Goal: Task Accomplishment & Management: Use online tool/utility

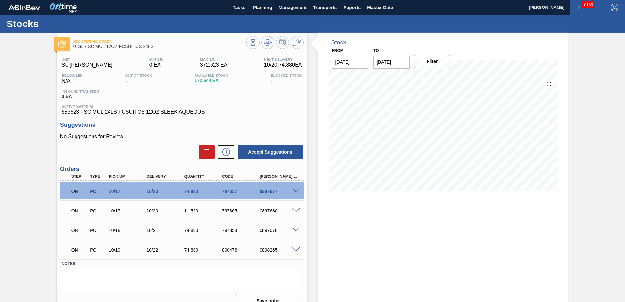
click at [26, 168] on div "Negotiating Order 01SL - SC MUL 12OZ FCSUITCS 24LS Unit St. [PERSON_NAME] MIN S…" at bounding box center [312, 173] width 625 height 280
click at [580, 120] on div "Negotiating Order 01SL - SC MUL 12OZ FCSUITCS 24LS Unit St. [PERSON_NAME] MIN S…" at bounding box center [312, 173] width 625 height 280
click at [262, 6] on span "Planning" at bounding box center [262, 8] width 19 height 8
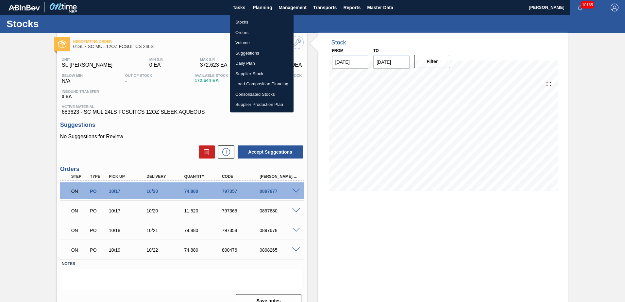
click at [251, 51] on li "Suggestions" at bounding box center [261, 53] width 63 height 10
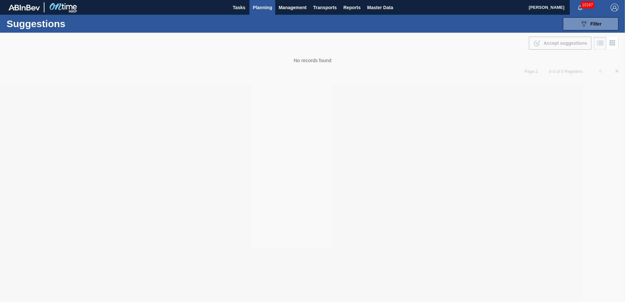
type from "10/09/2025"
type to "12/31/2025"
click at [589, 22] on div "089F7B8B-B2A5-4AFE-B5C0-19BA573D28AC Filter" at bounding box center [591, 24] width 22 height 8
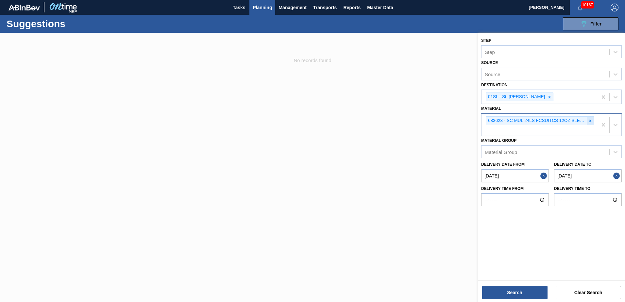
click at [588, 122] on icon at bounding box center [590, 121] width 5 height 5
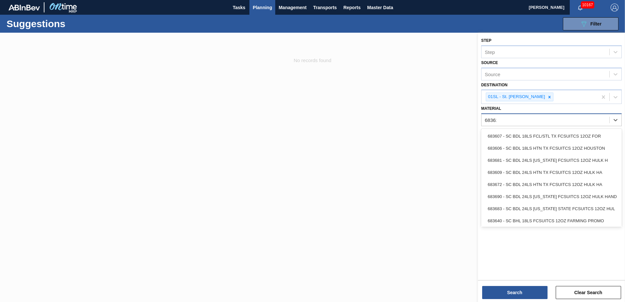
type input "683623"
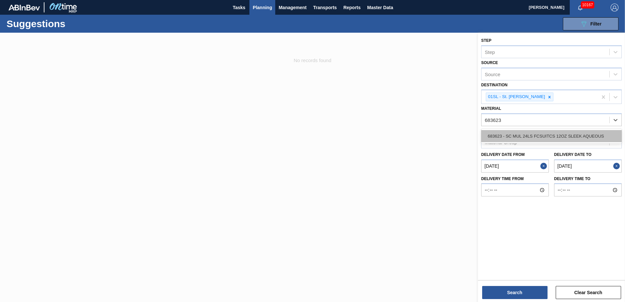
click at [554, 135] on div "683623 - SC MUL 24LS FCSUITCS 12OZ SLEEK AQUEOUS" at bounding box center [551, 136] width 141 height 12
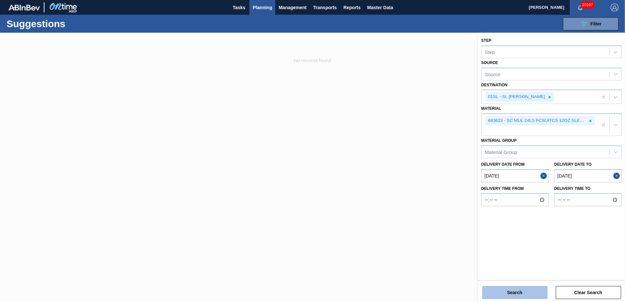
click at [510, 296] on button "Search" at bounding box center [514, 292] width 65 height 13
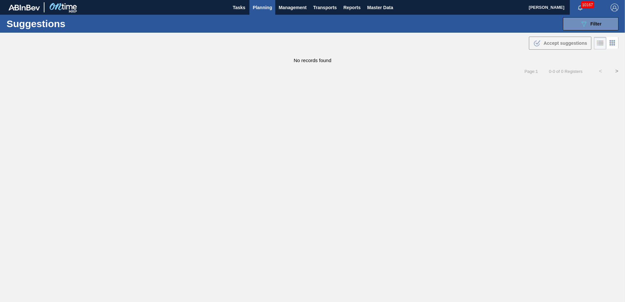
click at [251, 6] on button "Planning" at bounding box center [262, 7] width 26 height 15
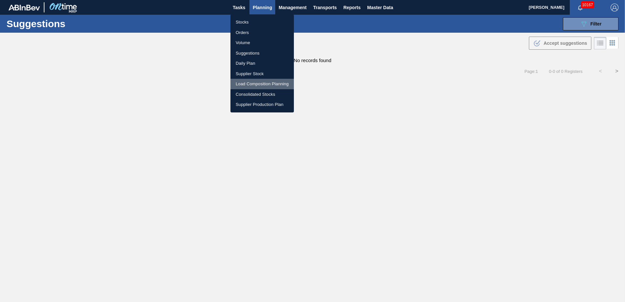
click at [252, 79] on li "Load Composition Planning" at bounding box center [261, 84] width 63 height 10
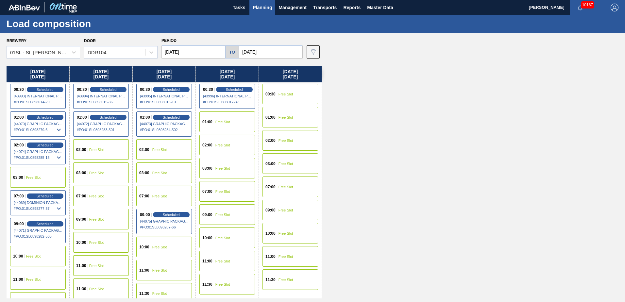
click at [81, 213] on div "09:00 Free Slot" at bounding box center [101, 219] width 56 height 21
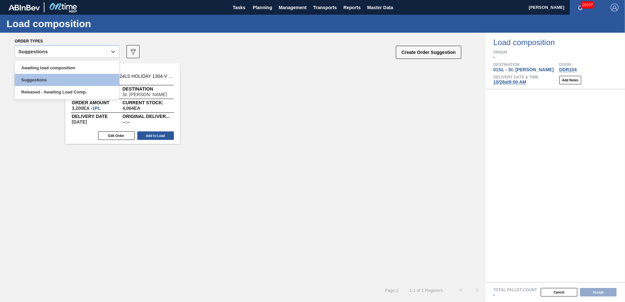
click at [109, 53] on div at bounding box center [113, 52] width 12 height 12
click at [82, 64] on div "Awaiting load composition" at bounding box center [67, 68] width 105 height 12
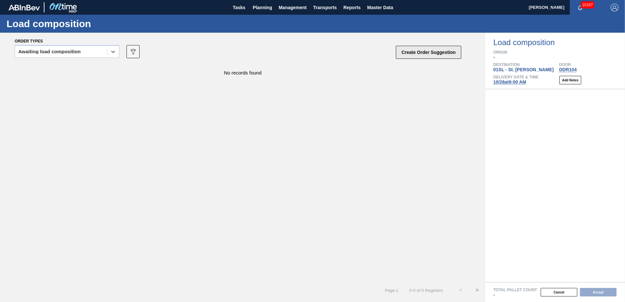
click at [410, 51] on button "Create Order Suggestion" at bounding box center [428, 52] width 65 height 13
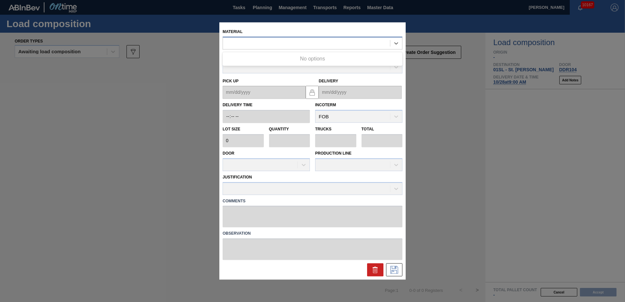
click at [319, 44] on div at bounding box center [306, 43] width 167 height 9
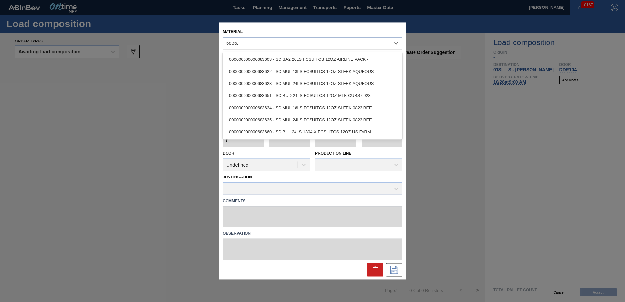
type input "683623"
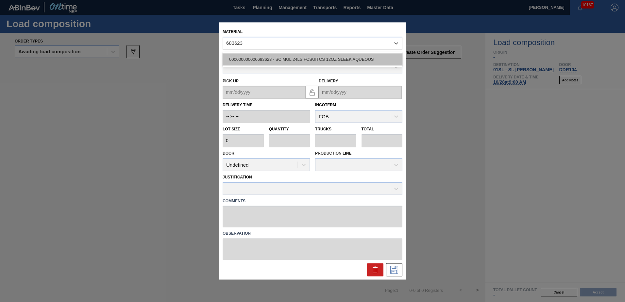
click at [311, 64] on div "000000000000683623 - SC MUL 24LS FCSUITCS 12OZ SLEEK AQUEOUS" at bounding box center [313, 59] width 180 height 12
type input "2,880"
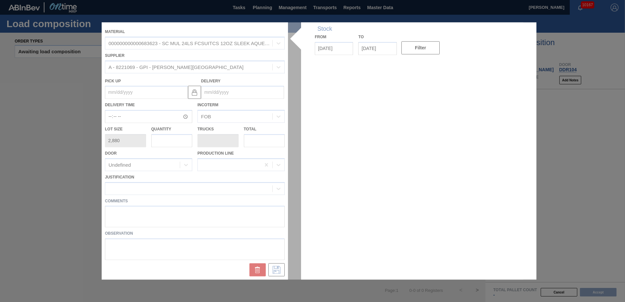
click at [236, 90] on div at bounding box center [313, 150] width 422 height 257
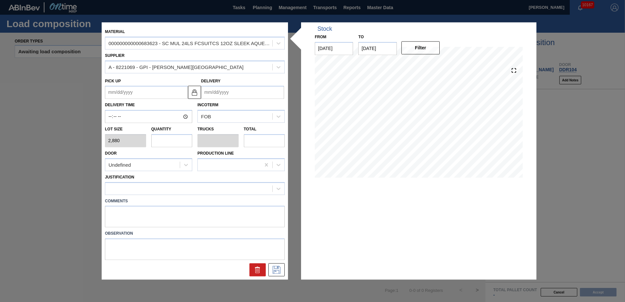
click at [233, 90] on input "Delivery" at bounding box center [242, 92] width 83 height 13
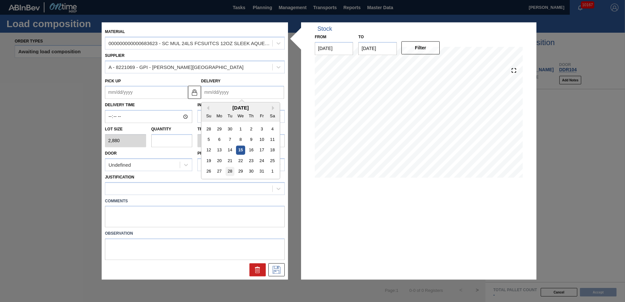
click at [231, 171] on div "28" at bounding box center [230, 171] width 9 height 9
type up "10/25/2025"
type input "10/28/2025"
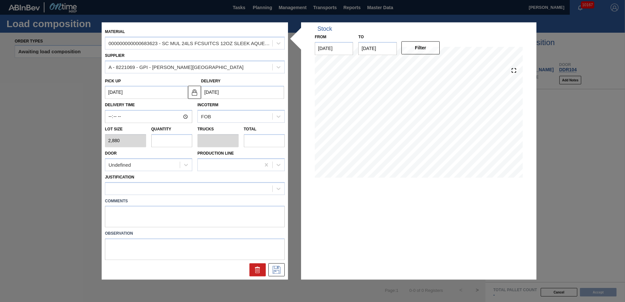
drag, startPoint x: 179, startPoint y: 142, endPoint x: 165, endPoint y: 130, distance: 17.6
click at [178, 142] on input "text" at bounding box center [171, 140] width 41 height 13
type input "2"
type input "0.077"
type input "5,760"
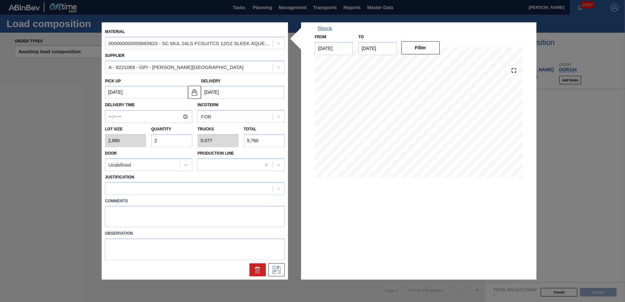
type input "26"
type input "1"
type input "74,880"
type input "26"
click at [157, 165] on div "Undefined" at bounding box center [142, 164] width 75 height 9
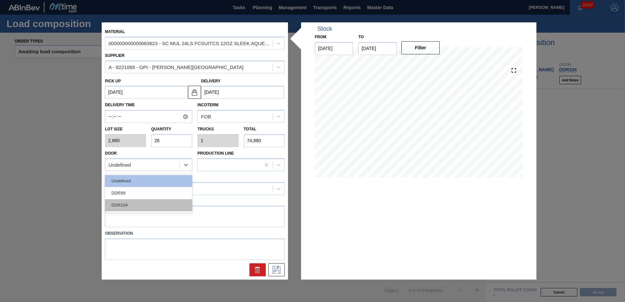
click at [152, 209] on div "DDR104" at bounding box center [148, 205] width 87 height 12
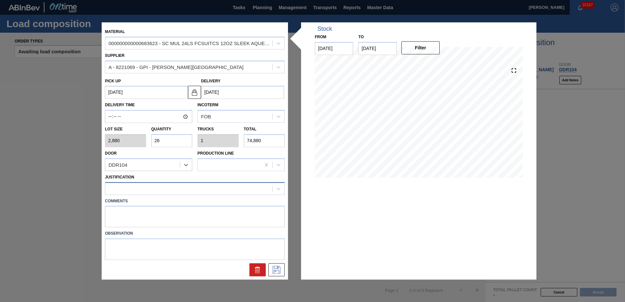
click at [153, 191] on div at bounding box center [188, 188] width 167 height 9
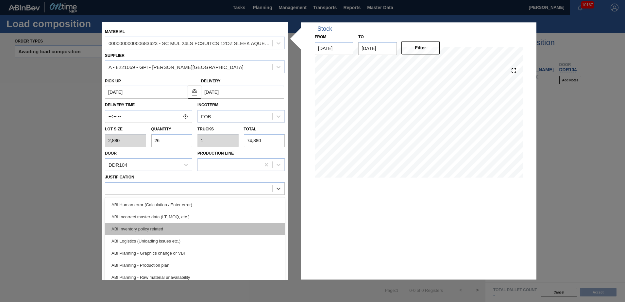
scroll to position [65, 0]
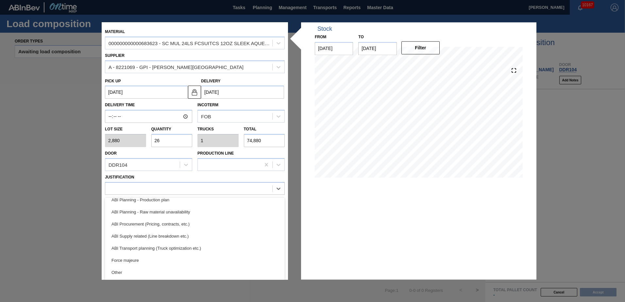
click at [170, 245] on div "ABI Transport planning (Truck optimization etc.)" at bounding box center [195, 248] width 180 height 12
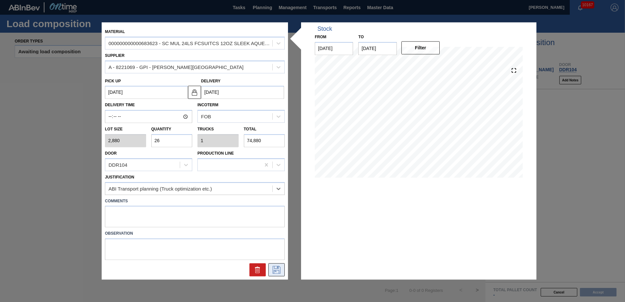
click at [281, 274] on button at bounding box center [276, 270] width 16 height 13
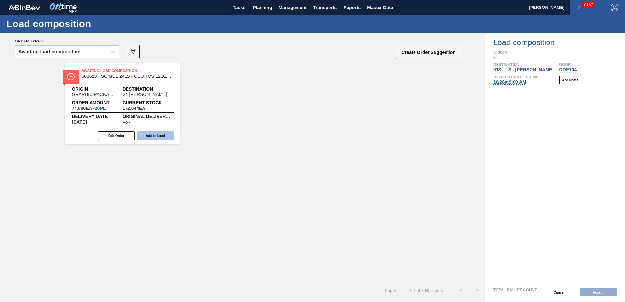
click at [160, 132] on button "Add to Load" at bounding box center [155, 135] width 37 height 9
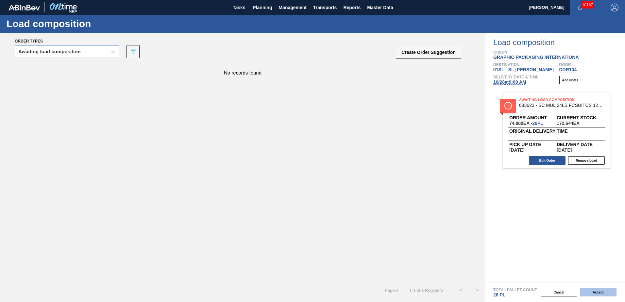
click at [597, 294] on button "Accept" at bounding box center [598, 292] width 37 height 9
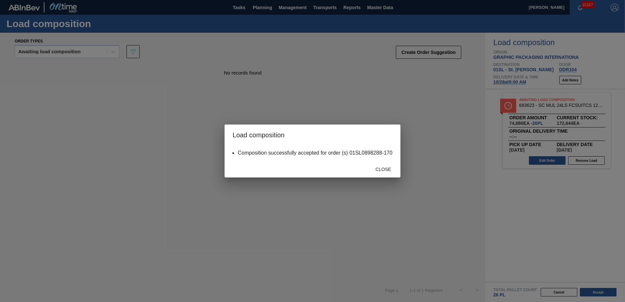
click at [378, 171] on span "Close" at bounding box center [383, 169] width 26 height 5
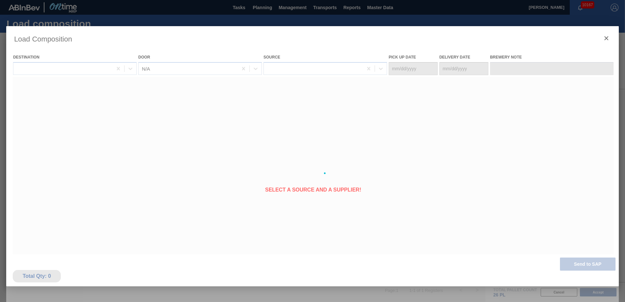
type Date "10/25/2025"
type Date "10/28/2025"
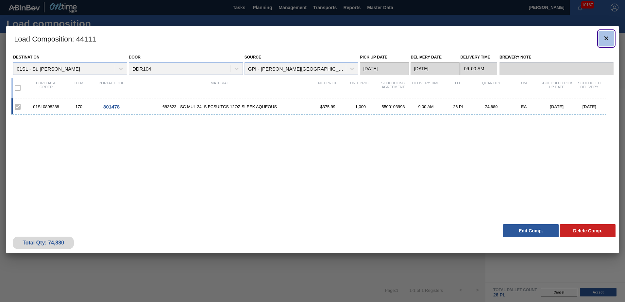
click at [603, 37] on icon "botão de ícone" at bounding box center [607, 38] width 8 height 8
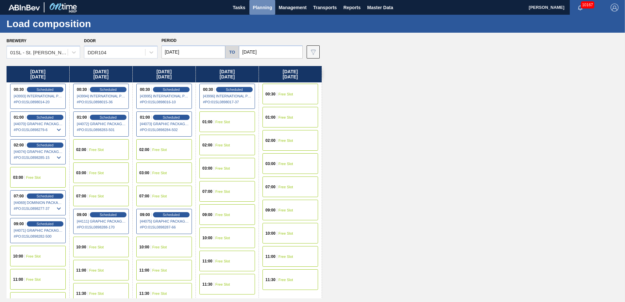
click at [257, 5] on span "Planning" at bounding box center [262, 8] width 19 height 8
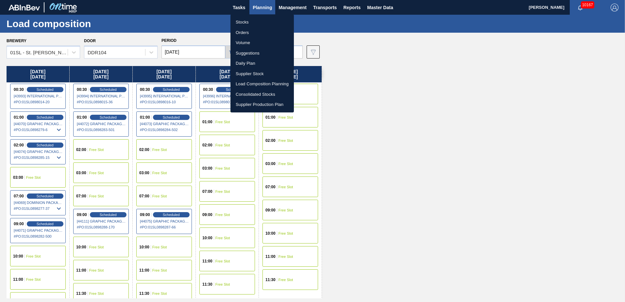
click at [256, 54] on li "Suggestions" at bounding box center [261, 53] width 63 height 10
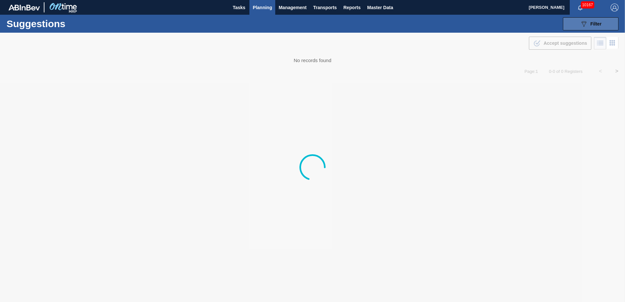
type from "10/09/2025"
type to "12/31/2025"
click at [596, 26] on span "Filter" at bounding box center [595, 23] width 11 height 5
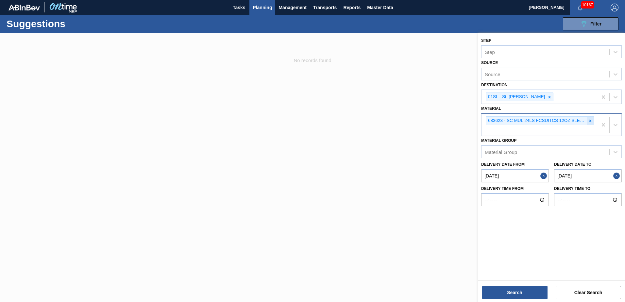
click at [590, 119] on icon at bounding box center [590, 121] width 5 height 5
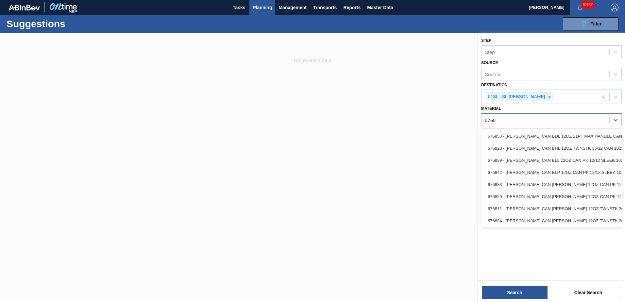
type input "676844"
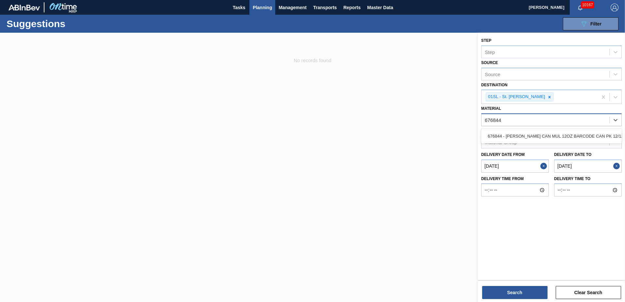
click at [586, 134] on div "676844 - CARR CAN MUL 12OZ BARCODE CAN PK 12/12 S" at bounding box center [551, 136] width 141 height 12
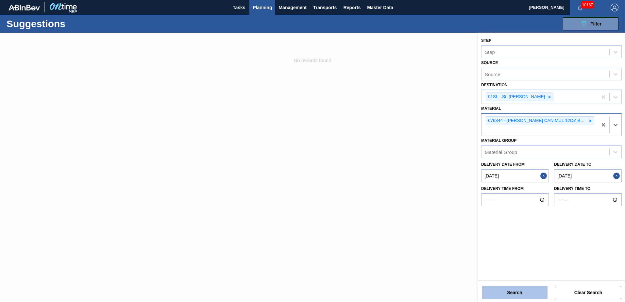
click at [532, 289] on button "Search" at bounding box center [514, 292] width 65 height 13
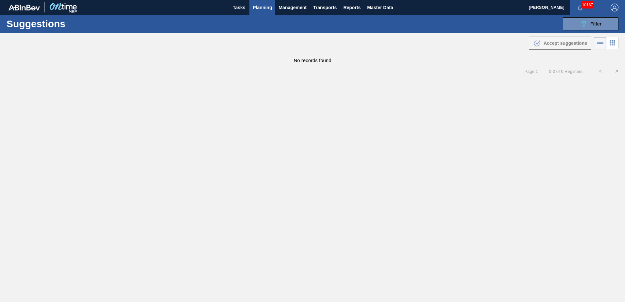
click at [267, 4] on span "Planning" at bounding box center [262, 8] width 19 height 8
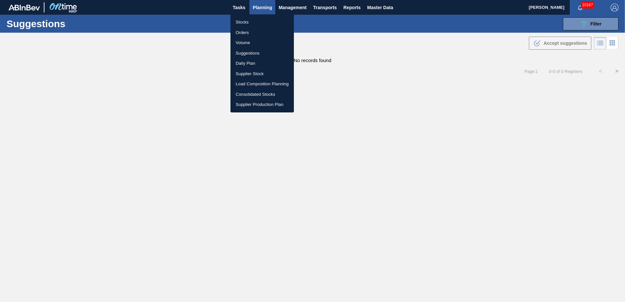
click at [253, 93] on li "Consolidated Stocks" at bounding box center [261, 94] width 63 height 10
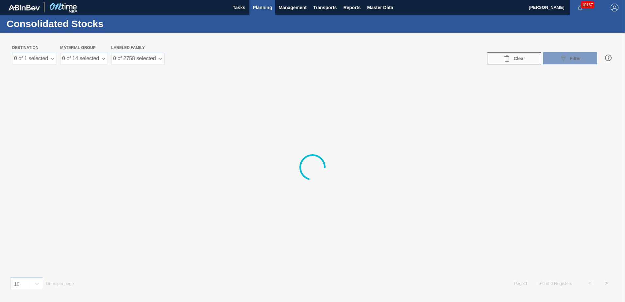
click at [258, 7] on span "Planning" at bounding box center [262, 8] width 19 height 8
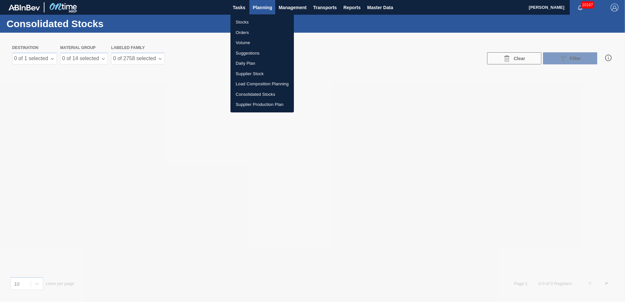
click at [250, 82] on li "Load Composition Planning" at bounding box center [261, 84] width 63 height 10
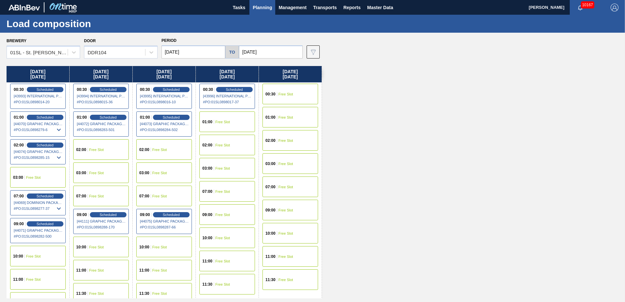
click at [35, 248] on div "10:00 Free Slot" at bounding box center [38, 256] width 56 height 21
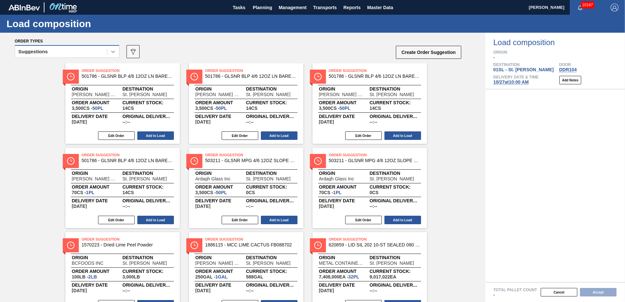
click at [108, 55] on div at bounding box center [113, 52] width 12 height 12
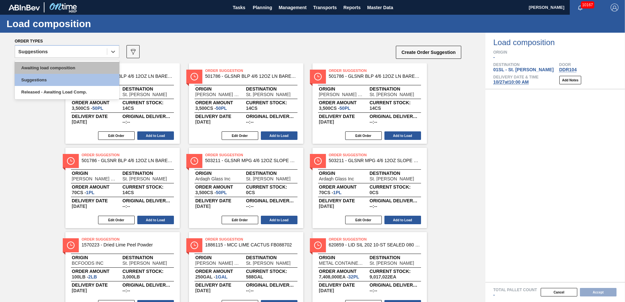
click at [74, 68] on div "Awaiting load composition" at bounding box center [67, 68] width 105 height 12
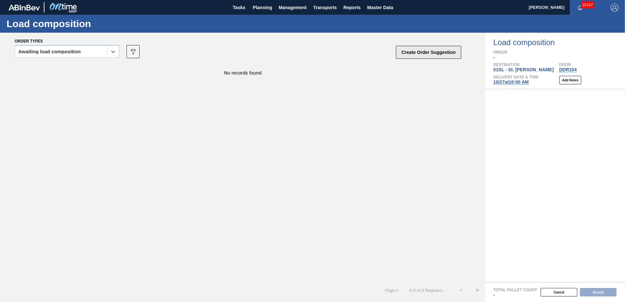
click at [411, 54] on button "Create Order Suggestion" at bounding box center [428, 52] width 65 height 13
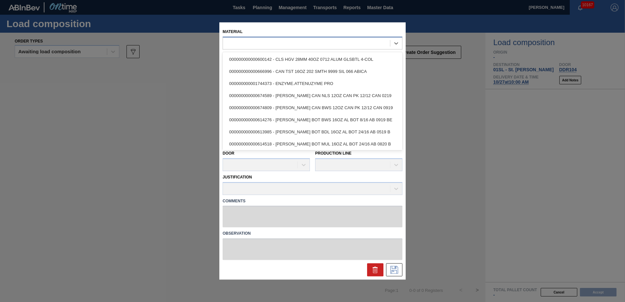
click at [330, 43] on div at bounding box center [306, 43] width 167 height 9
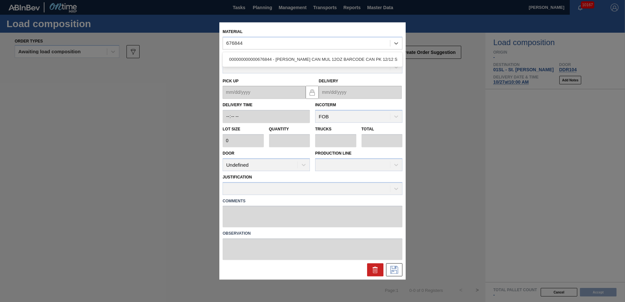
type input "676844"
click at [261, 45] on div at bounding box center [306, 43] width 167 height 9
type input "676844"
click at [273, 57] on div "000000000000676844 - CARR CAN MUL 12OZ BARCODE CAN PK 12/12 S" at bounding box center [313, 59] width 180 height 12
type input "5,400"
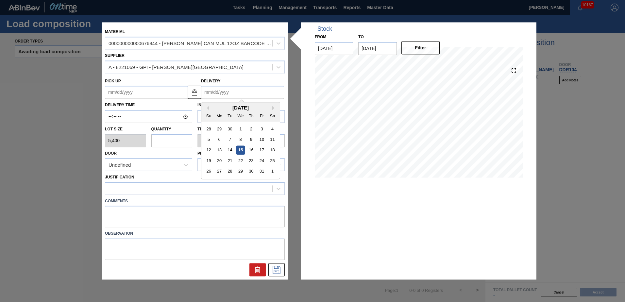
drag, startPoint x: 214, startPoint y: 92, endPoint x: 218, endPoint y: 96, distance: 6.3
click at [214, 92] on input "Delivery" at bounding box center [242, 92] width 83 height 13
click at [216, 172] on div "27" at bounding box center [219, 171] width 9 height 9
type up "10/24/2025"
type input "10/27/2025"
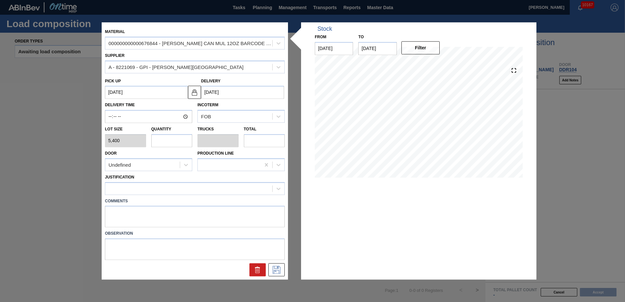
click at [157, 142] on input "text" at bounding box center [171, 140] width 41 height 13
type input "2"
type input "0.077"
type input "10,800"
type input "26"
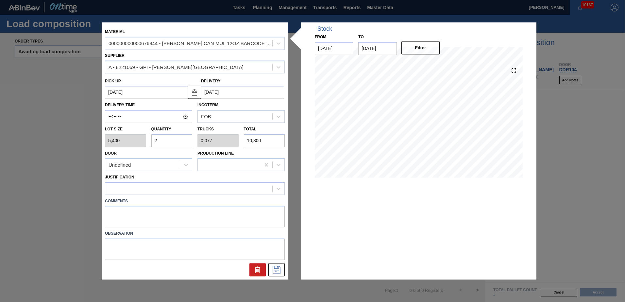
type input "1"
type input "140,400"
type input "26"
click at [168, 169] on div "Undefined" at bounding box center [142, 164] width 75 height 9
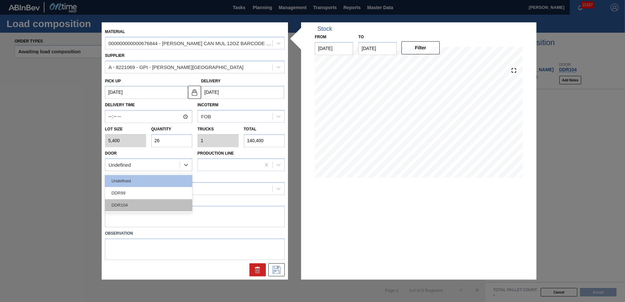
click at [130, 204] on div "DDR104" at bounding box center [148, 205] width 87 height 12
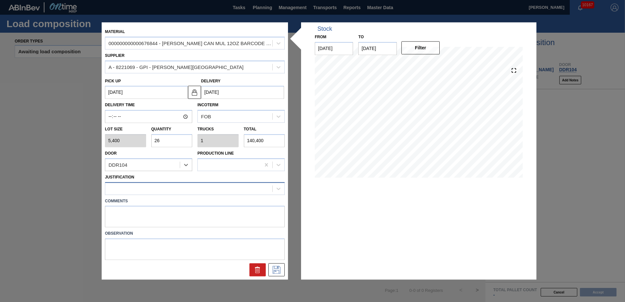
click at [136, 187] on div at bounding box center [188, 188] width 167 height 9
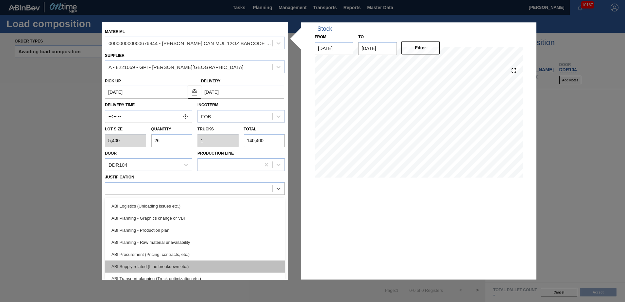
scroll to position [65, 0]
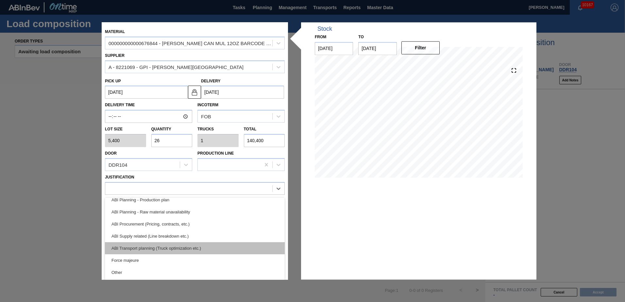
click at [163, 248] on div "ABI Transport planning (Truck optimization etc.)" at bounding box center [195, 248] width 180 height 12
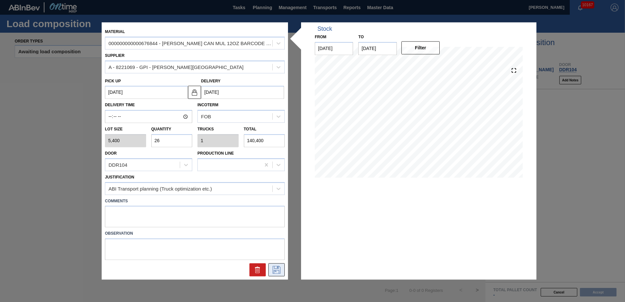
click at [275, 270] on icon at bounding box center [277, 270] width 8 height 8
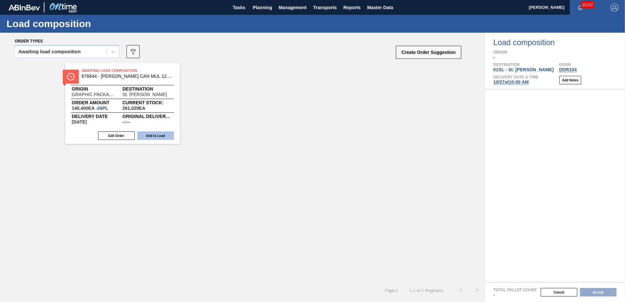
click at [152, 135] on button "Add to Load" at bounding box center [155, 135] width 37 height 9
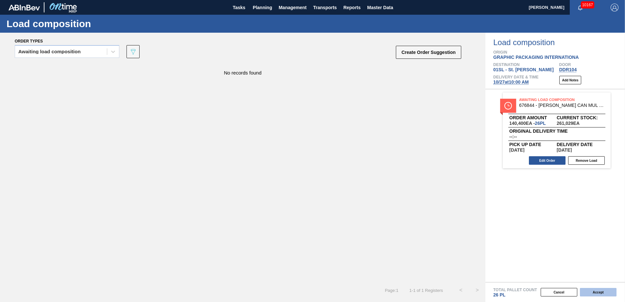
click at [598, 293] on button "Accept" at bounding box center [598, 292] width 37 height 9
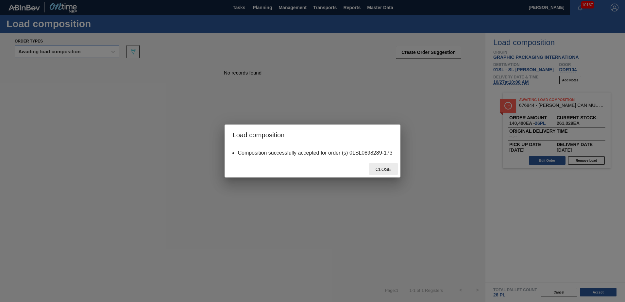
click at [395, 169] on span "Close" at bounding box center [383, 169] width 26 height 5
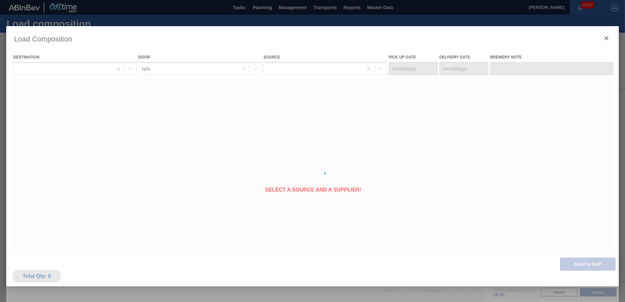
type Date "10/24/2025"
type Date "10/27/2025"
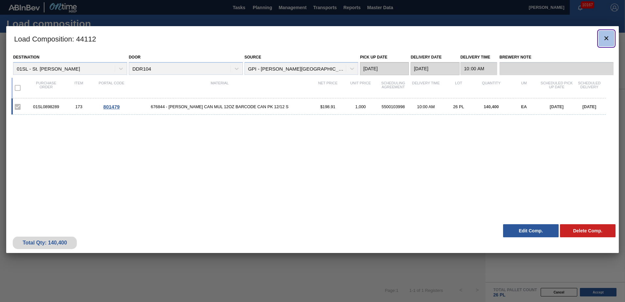
click at [606, 38] on icon "botão de ícone" at bounding box center [606, 38] width 4 height 4
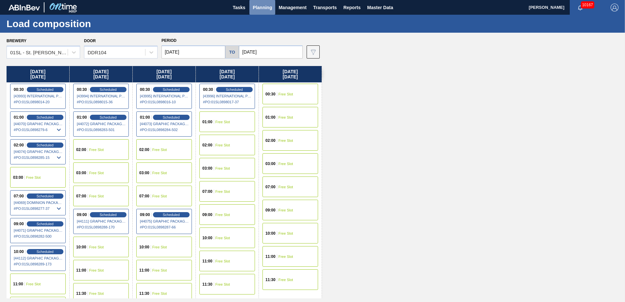
click at [264, 8] on span "Planning" at bounding box center [262, 8] width 19 height 8
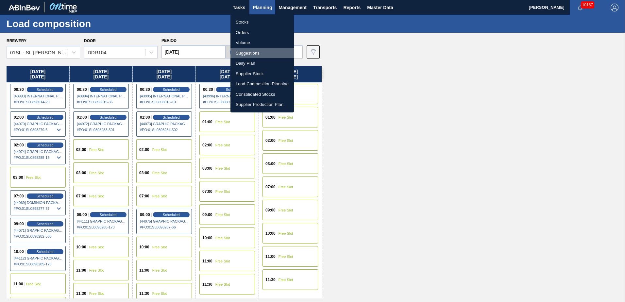
click at [250, 53] on li "Suggestions" at bounding box center [261, 53] width 63 height 10
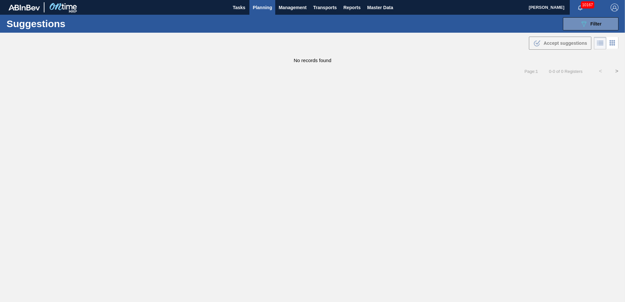
type from "10/09/2025"
type to "12/31/2025"
click at [576, 25] on button "089F7B8B-B2A5-4AFE-B5C0-19BA573D28AC Filter" at bounding box center [591, 23] width 56 height 13
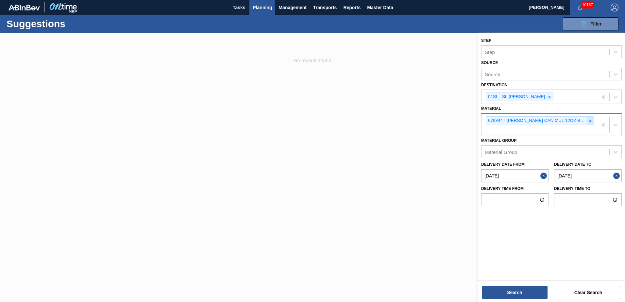
click at [590, 120] on icon at bounding box center [590, 121] width 5 height 5
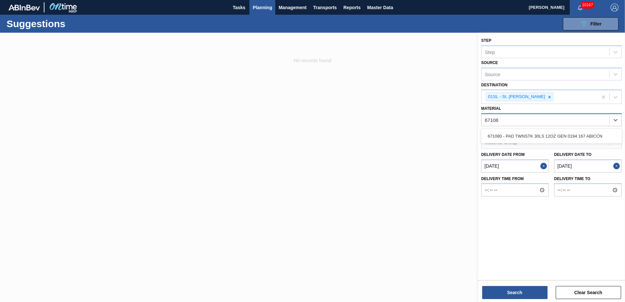
type input "671080"
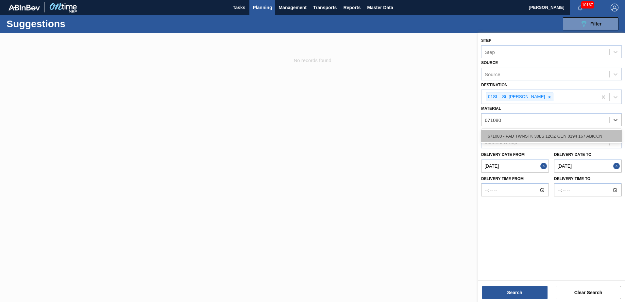
click at [577, 131] on div "671080 - PAD TWNSTK 30LS 12OZ GEN 0194 167 ABICCN" at bounding box center [551, 136] width 141 height 12
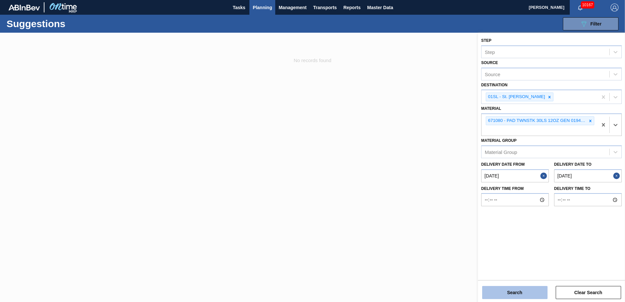
click at [520, 289] on button "Search" at bounding box center [514, 292] width 65 height 13
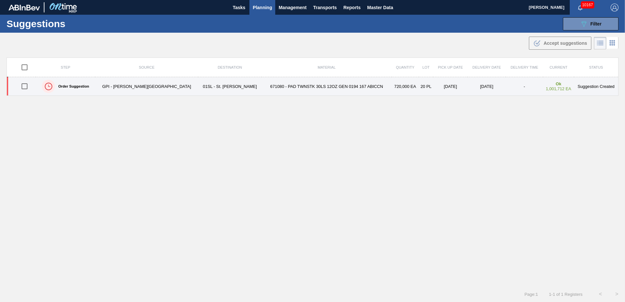
click at [23, 89] on input "checkbox" at bounding box center [25, 86] width 14 height 14
checkbox input "true"
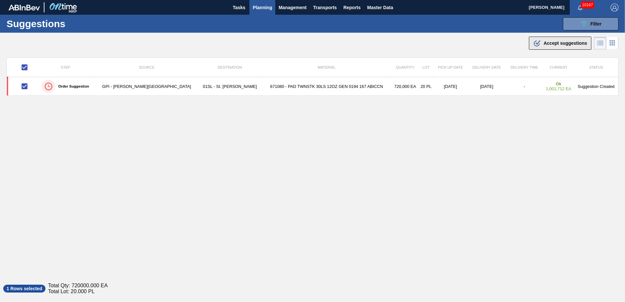
click at [570, 42] on span "Accept suggestions" at bounding box center [565, 43] width 43 height 5
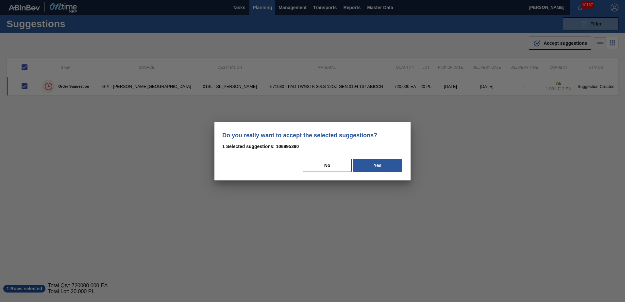
drag, startPoint x: 376, startPoint y: 164, endPoint x: 406, endPoint y: 164, distance: 30.1
click at [381, 164] on button "Yes" at bounding box center [377, 165] width 49 height 13
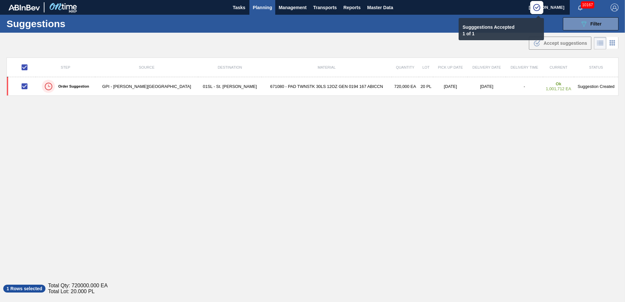
click at [262, 5] on span "Planning" at bounding box center [262, 8] width 19 height 8
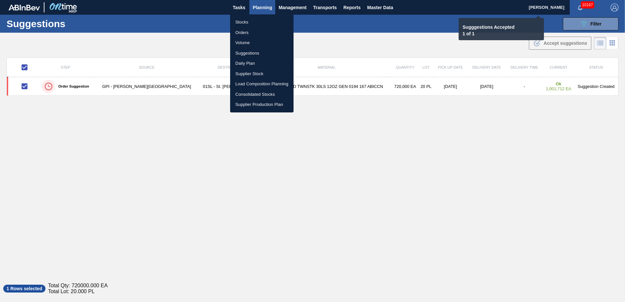
checkbox input "false"
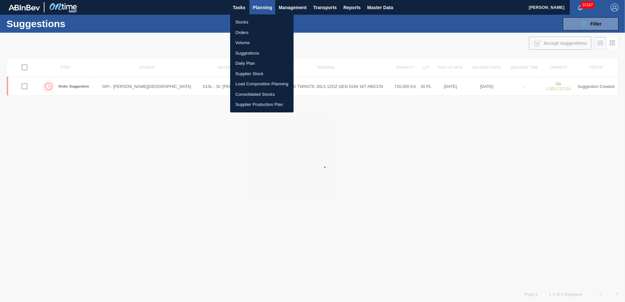
click at [251, 82] on li "Load Composition Planning" at bounding box center [261, 84] width 63 height 10
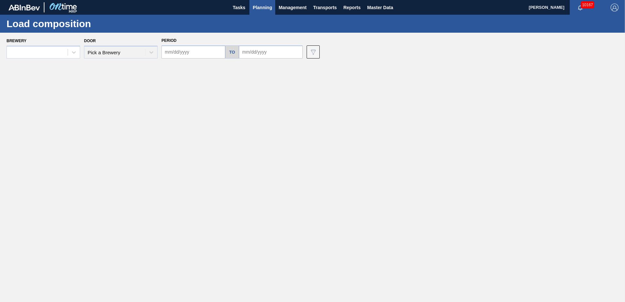
type input "10/27/2025"
type input "10/31/2025"
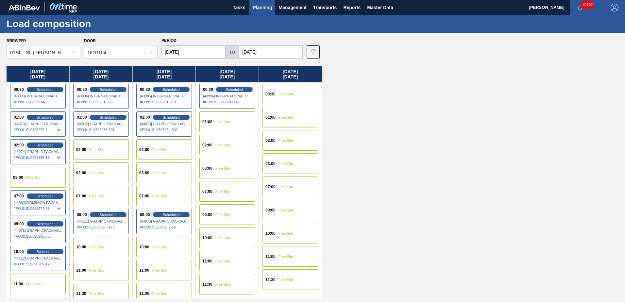
click at [162, 149] on span "Free Slot" at bounding box center [159, 150] width 15 height 4
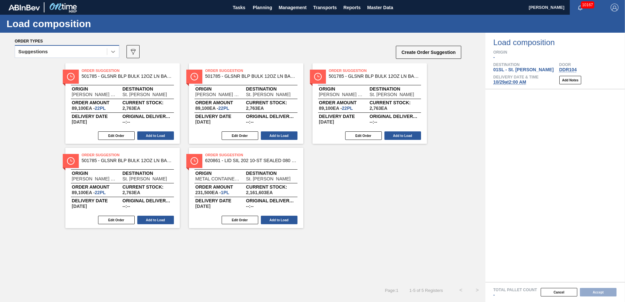
click at [109, 51] on div at bounding box center [113, 52] width 12 height 12
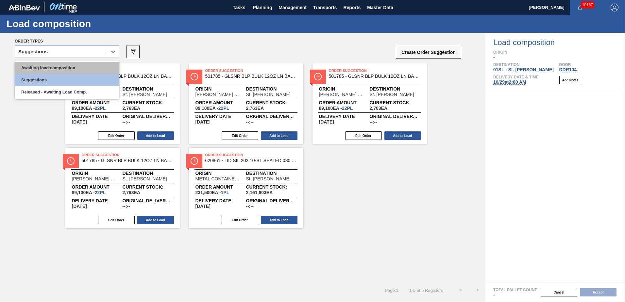
click at [73, 66] on div "Awaiting load composition" at bounding box center [67, 68] width 105 height 12
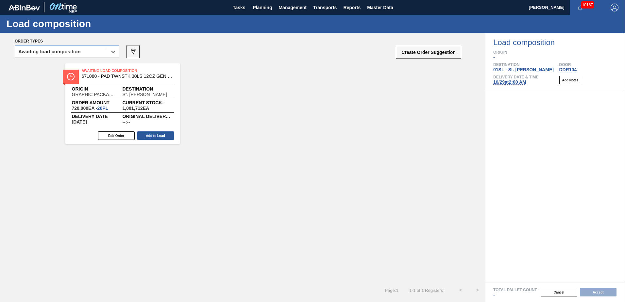
click at [157, 140] on div "Edit Order Add to Load" at bounding box center [119, 136] width 109 height 10
click at [166, 136] on button "Add to Load" at bounding box center [155, 135] width 37 height 9
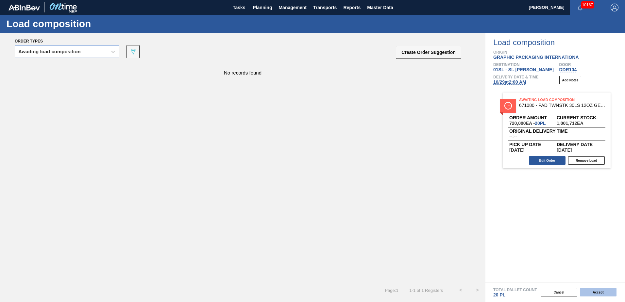
click at [598, 289] on button "Accept" at bounding box center [598, 292] width 37 height 9
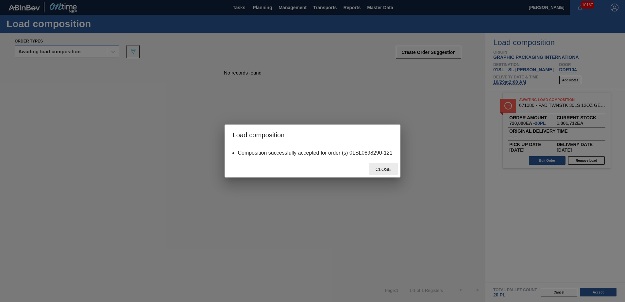
click at [382, 168] on span "Close" at bounding box center [383, 169] width 26 height 5
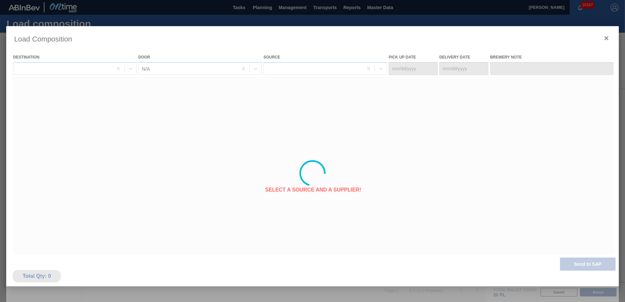
type Date "10/26/2025"
type Date "[DATE]"
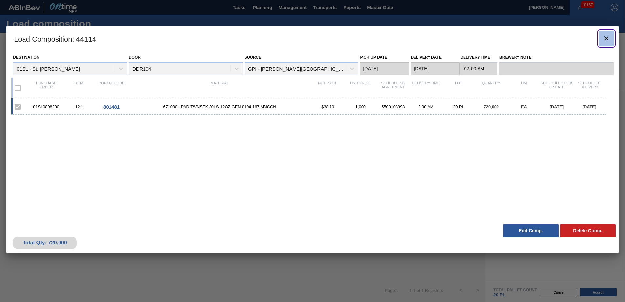
click at [607, 36] on icon "botão de ícone" at bounding box center [607, 38] width 8 height 8
